Goal: Transaction & Acquisition: Register for event/course

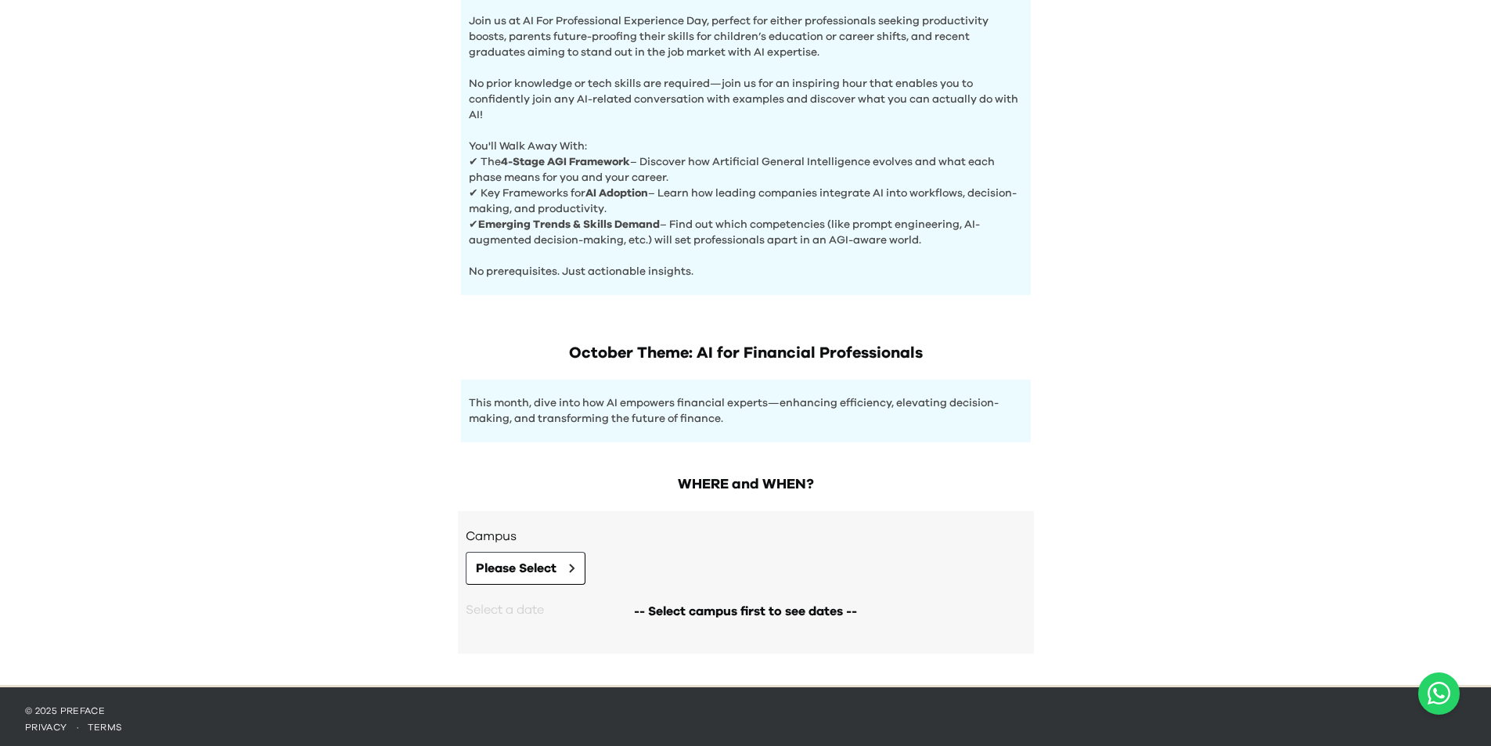
scroll to position [550, 0]
click at [534, 572] on span "Please Select" at bounding box center [516, 567] width 81 height 19
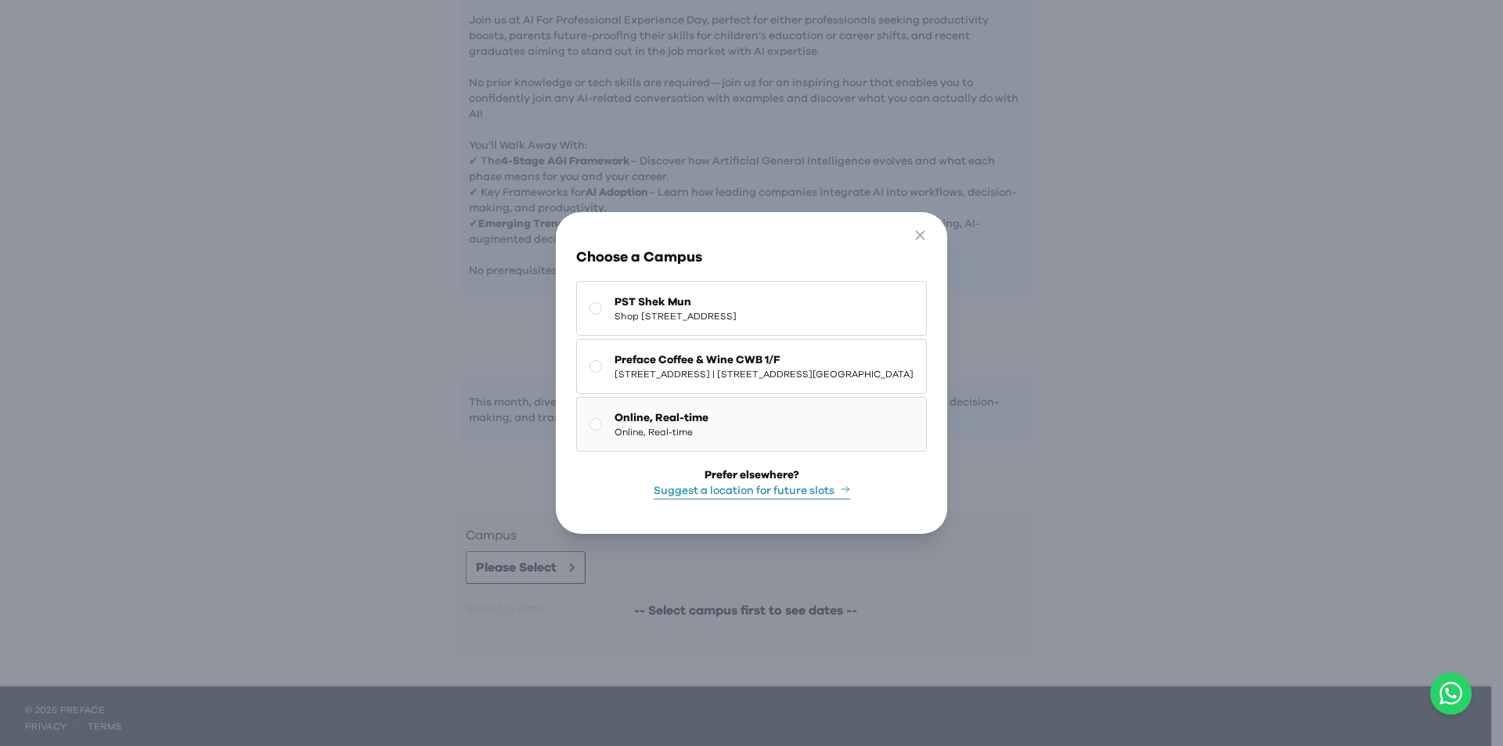
click at [706, 421] on button "Online, Real-time Online, Real-time" at bounding box center [751, 424] width 351 height 55
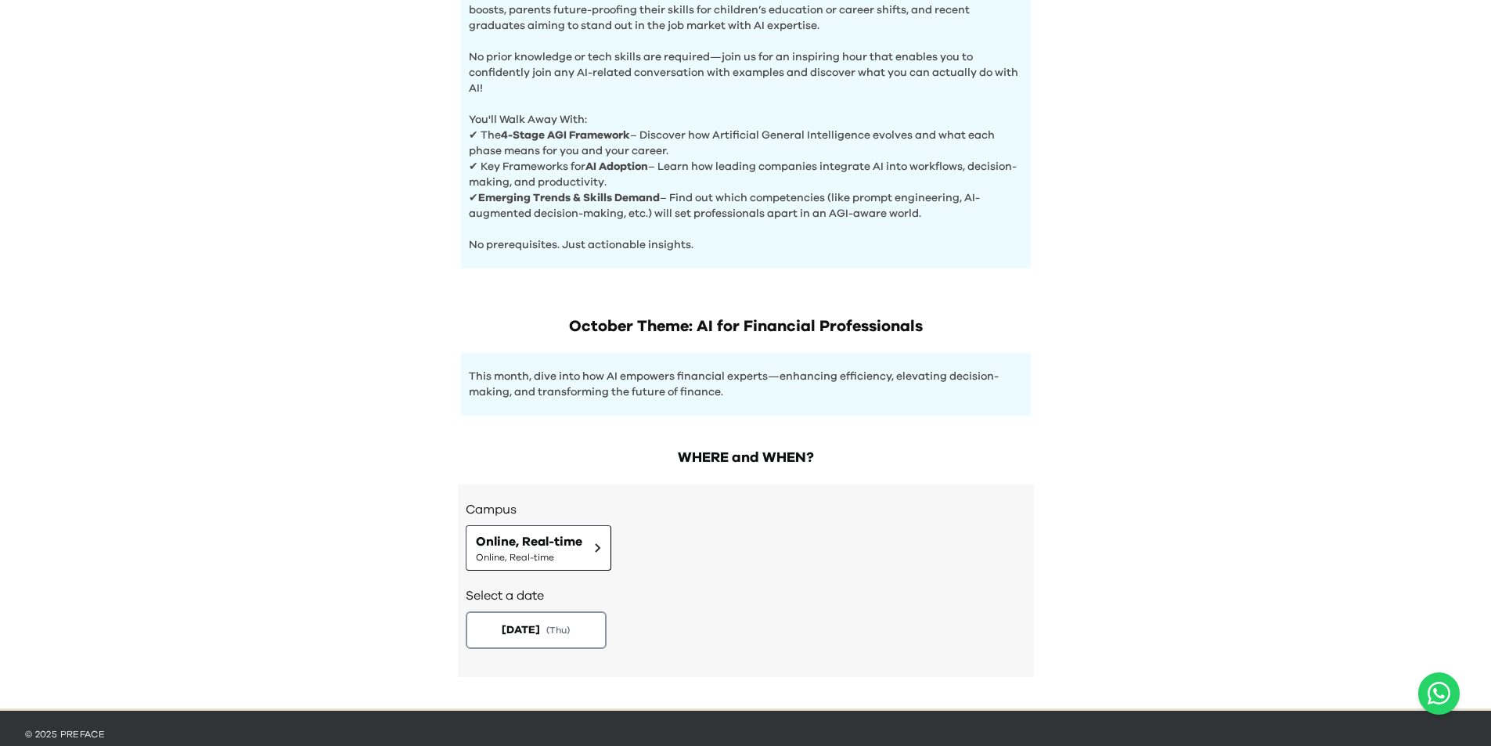
scroll to position [601, 0]
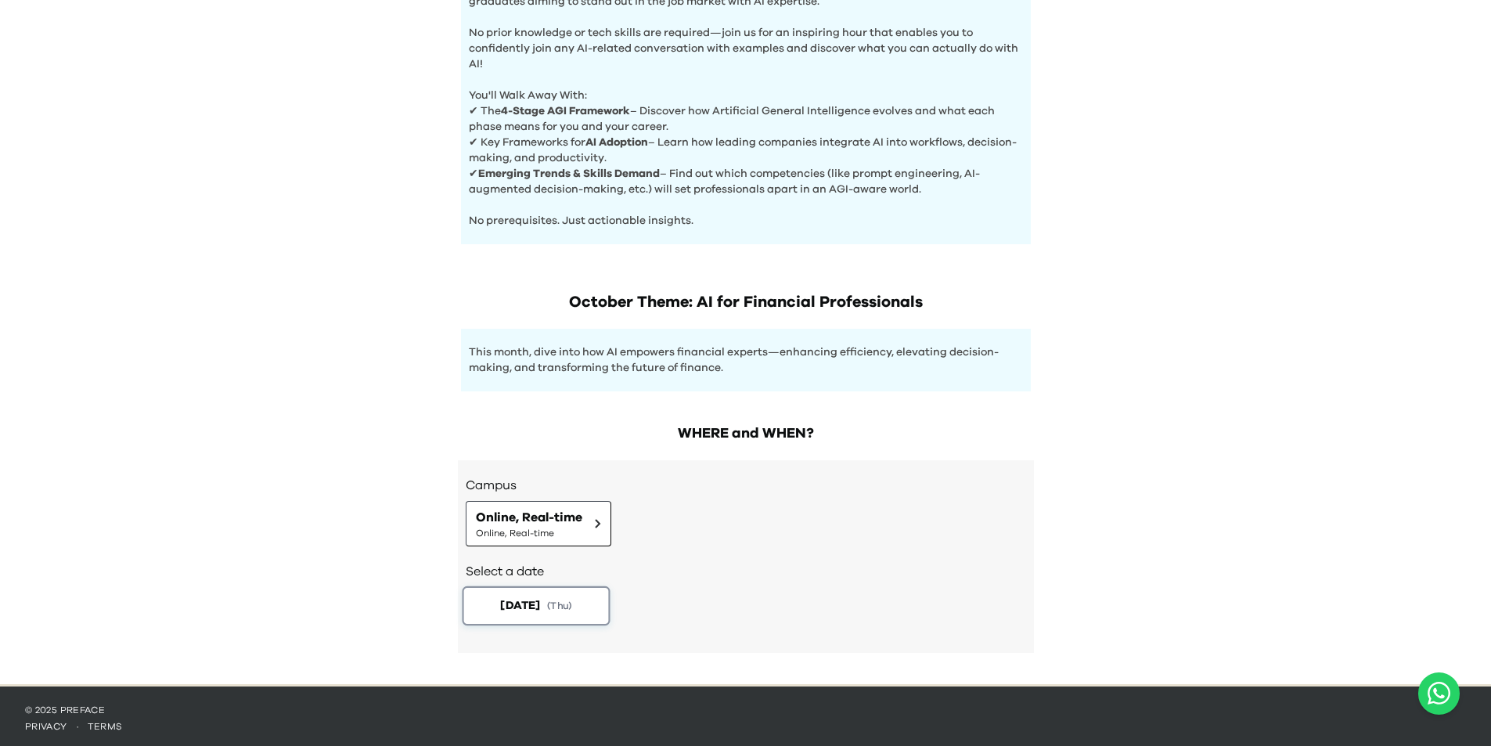
click at [586, 601] on button "2025-10-30 ( Thu )" at bounding box center [536, 605] width 148 height 39
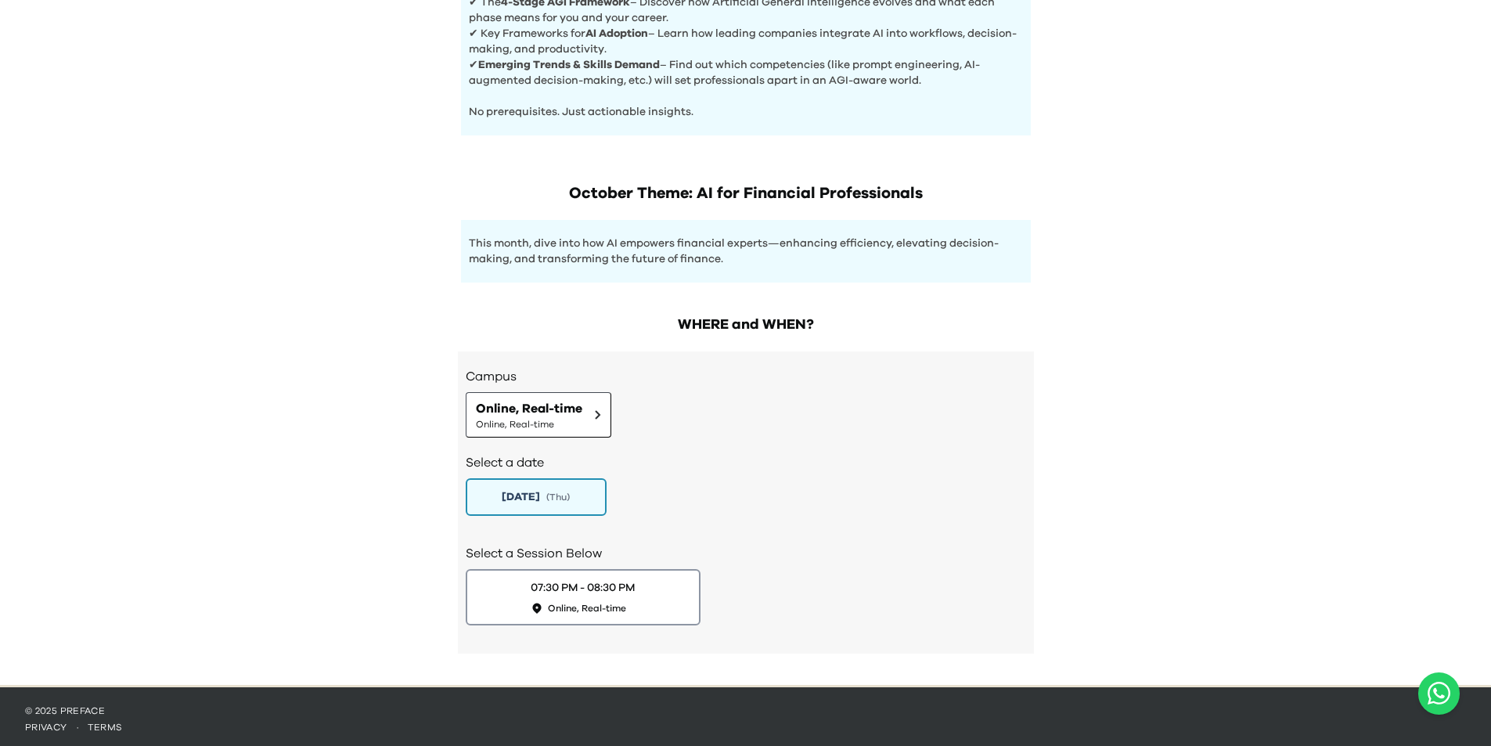
scroll to position [710, 0]
click at [602, 591] on div "07:30 PM - 08:30 PM Online, Real-time" at bounding box center [583, 597] width 110 height 36
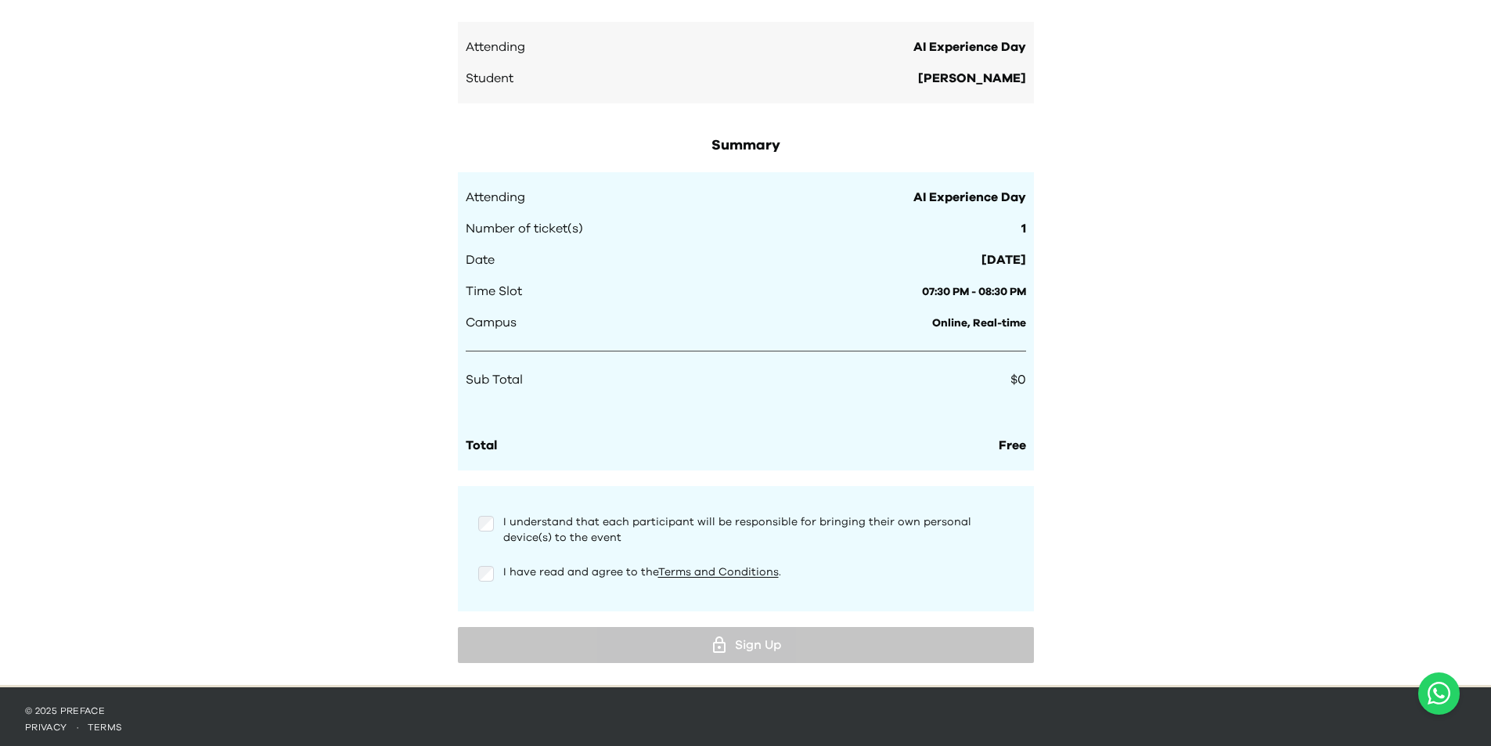
scroll to position [1424, 0]
click at [603, 525] on span "I understand that each participant will be responsible for bringing their own p…" at bounding box center [737, 529] width 468 height 27
click at [573, 568] on span "I have read and agree to the Terms and Conditions ." at bounding box center [642, 571] width 278 height 11
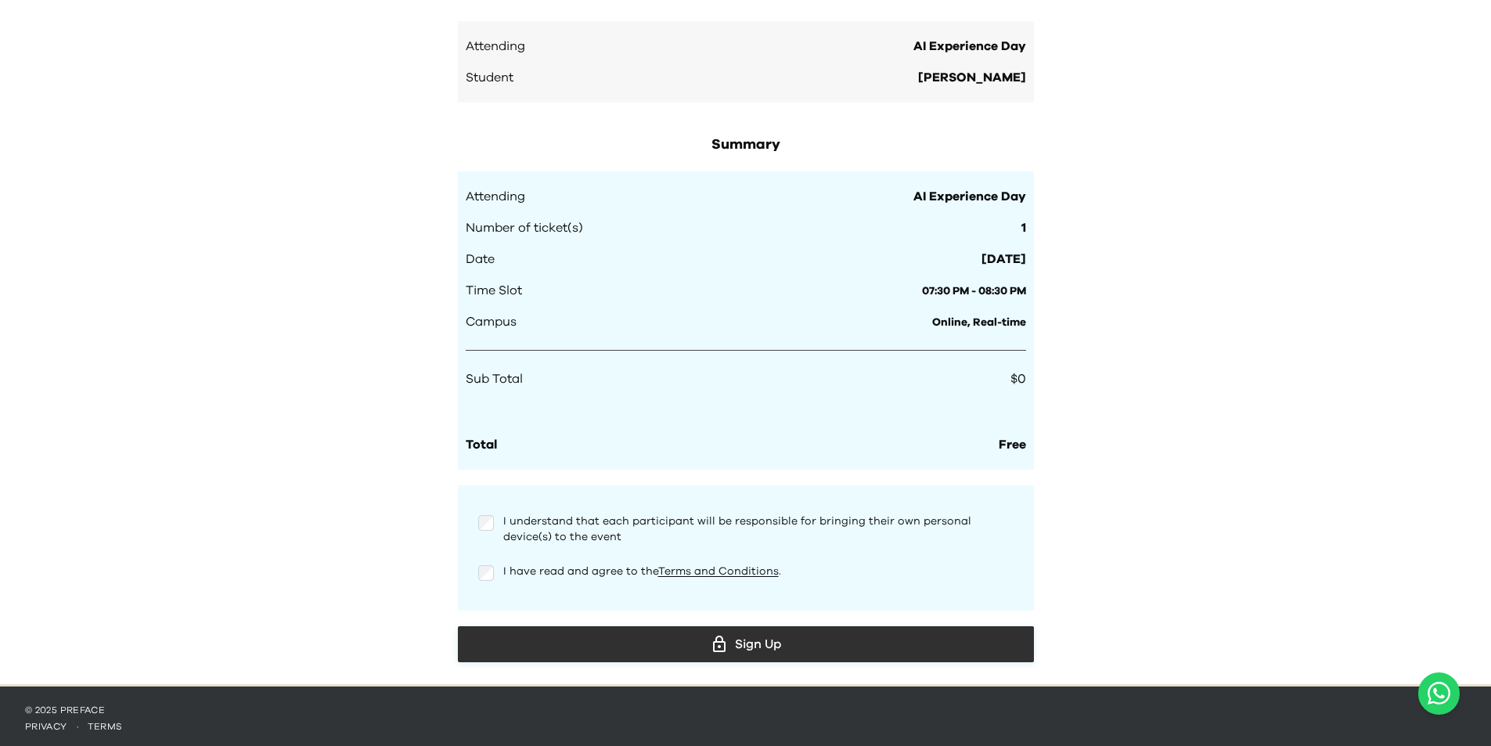
click at [795, 642] on div "Sign Up" at bounding box center [746, 644] width 551 height 23
